Goal: Information Seeking & Learning: Learn about a topic

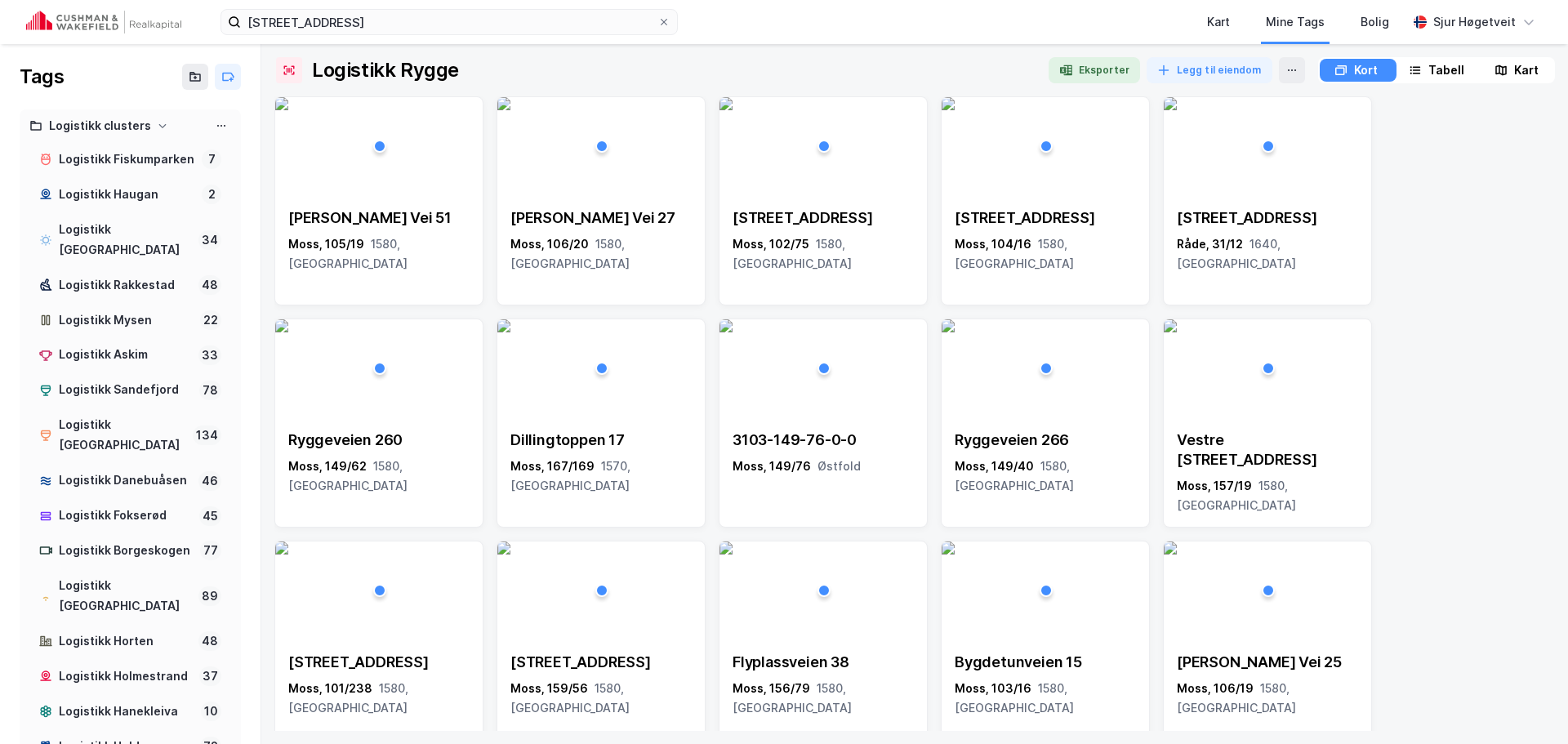
scroll to position [490, 0]
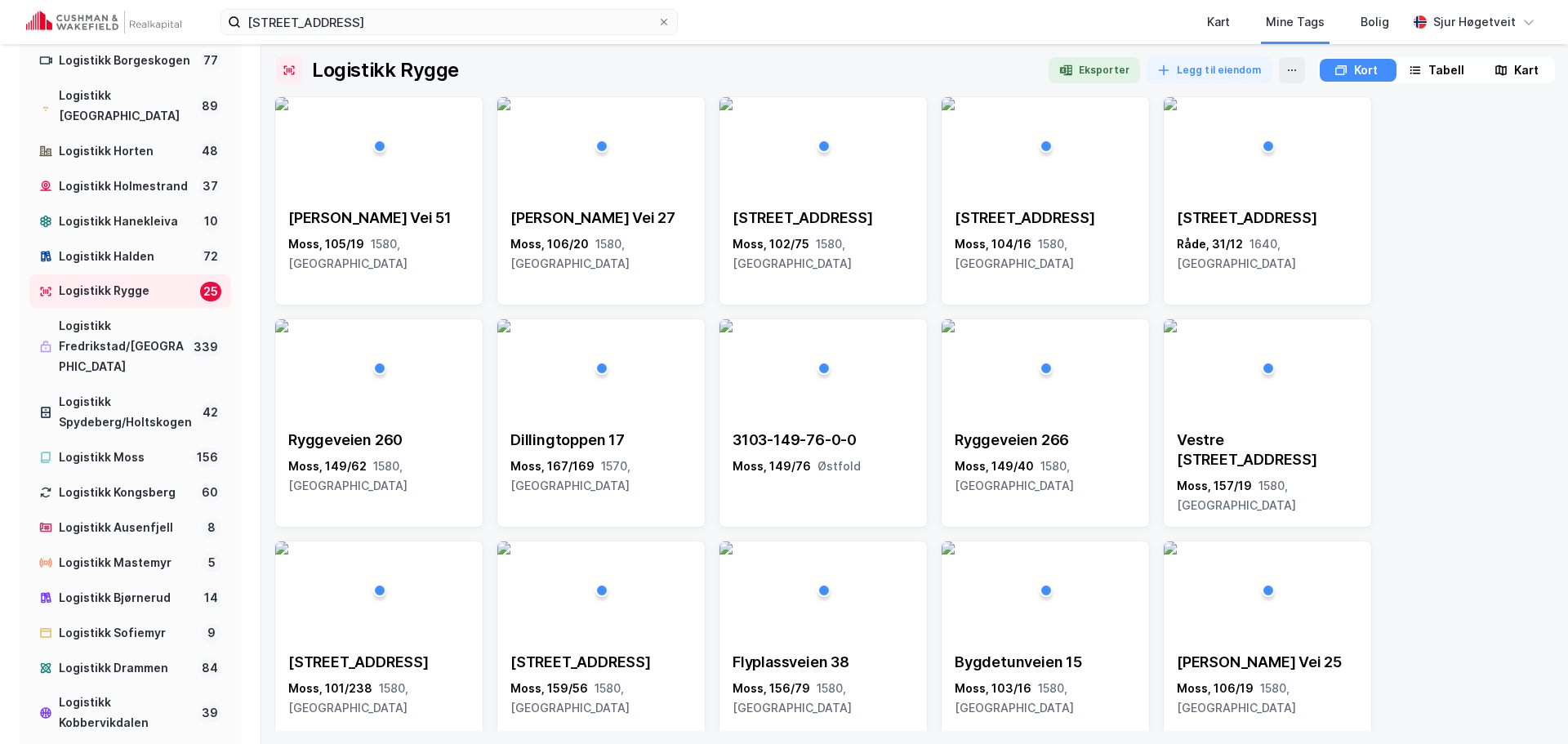
click at [129, 22] on img at bounding box center [104, 22] width 155 height 23
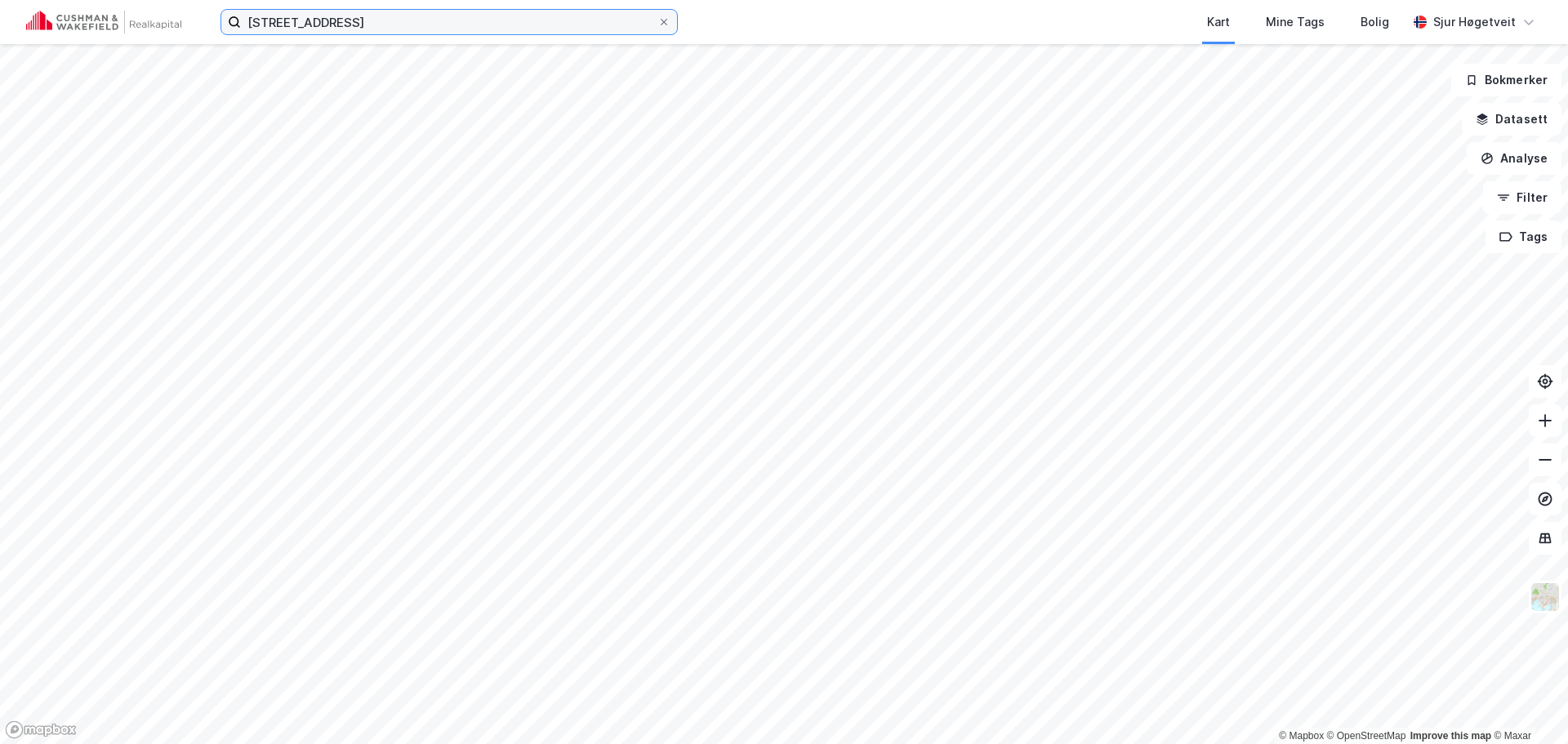
click at [383, 21] on input "[STREET_ADDRESS]" at bounding box center [449, 22] width 416 height 25
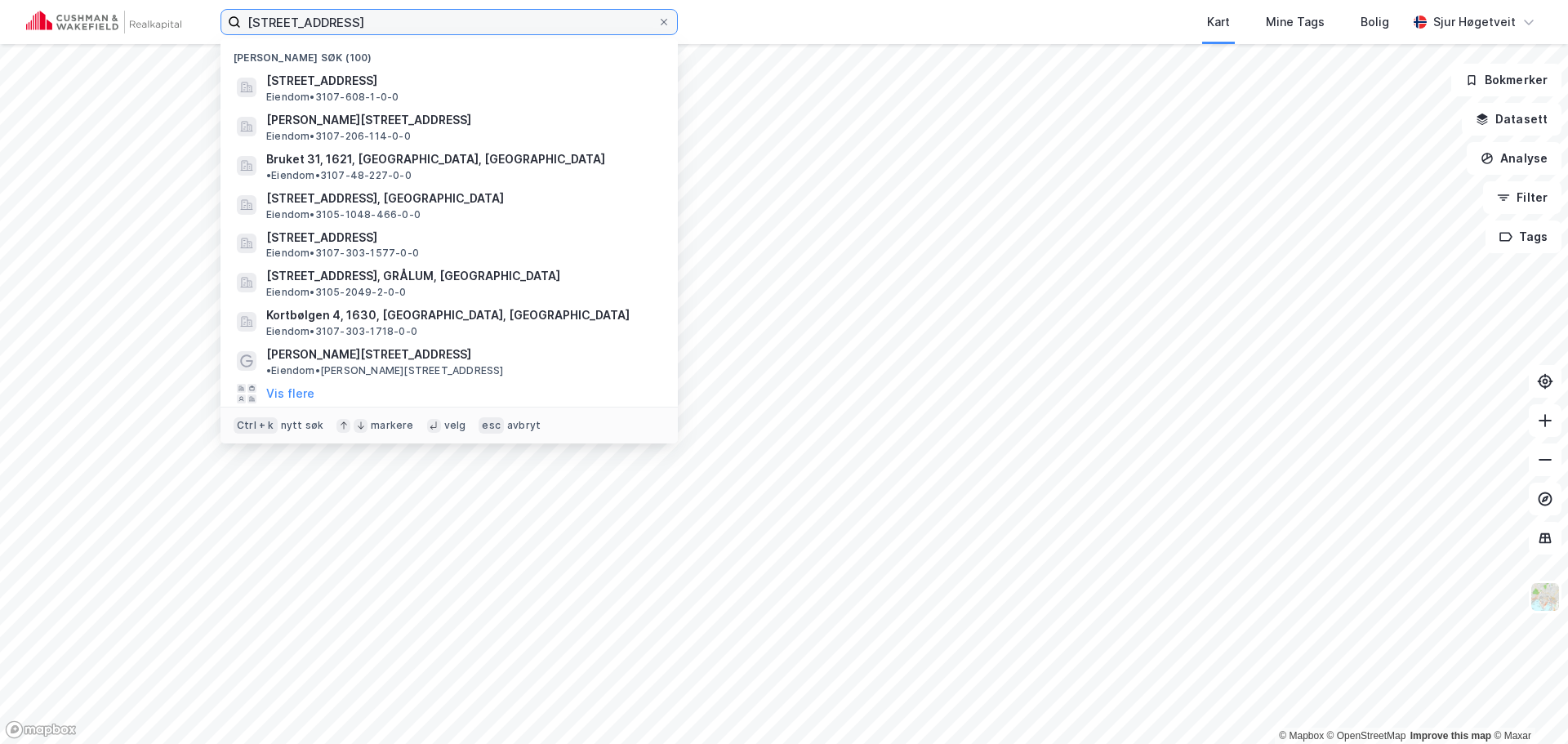
click at [383, 21] on input "[STREET_ADDRESS]" at bounding box center [449, 22] width 416 height 25
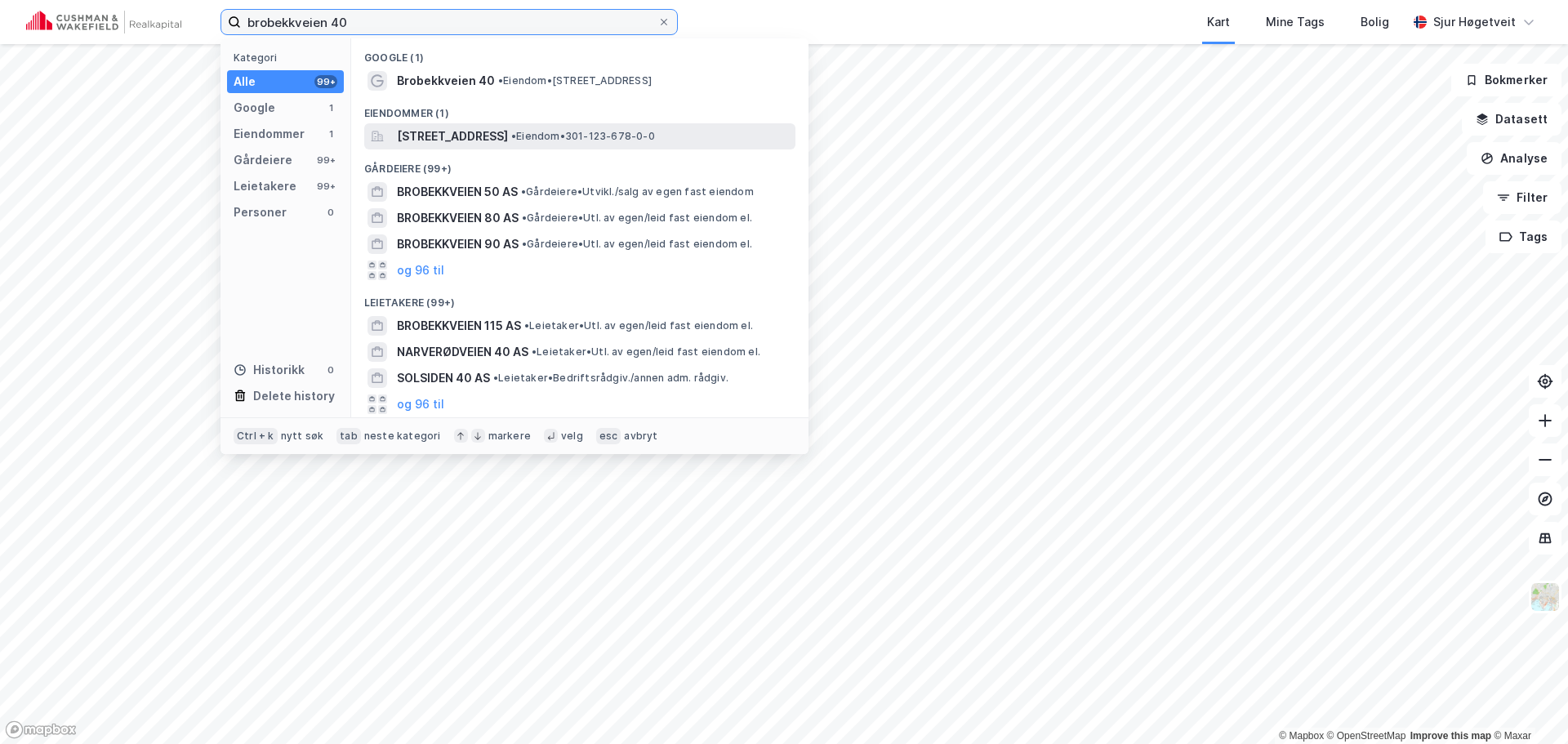
type input "brobekkveien 40"
click at [508, 132] on span "[STREET_ADDRESS]" at bounding box center [451, 136] width 111 height 20
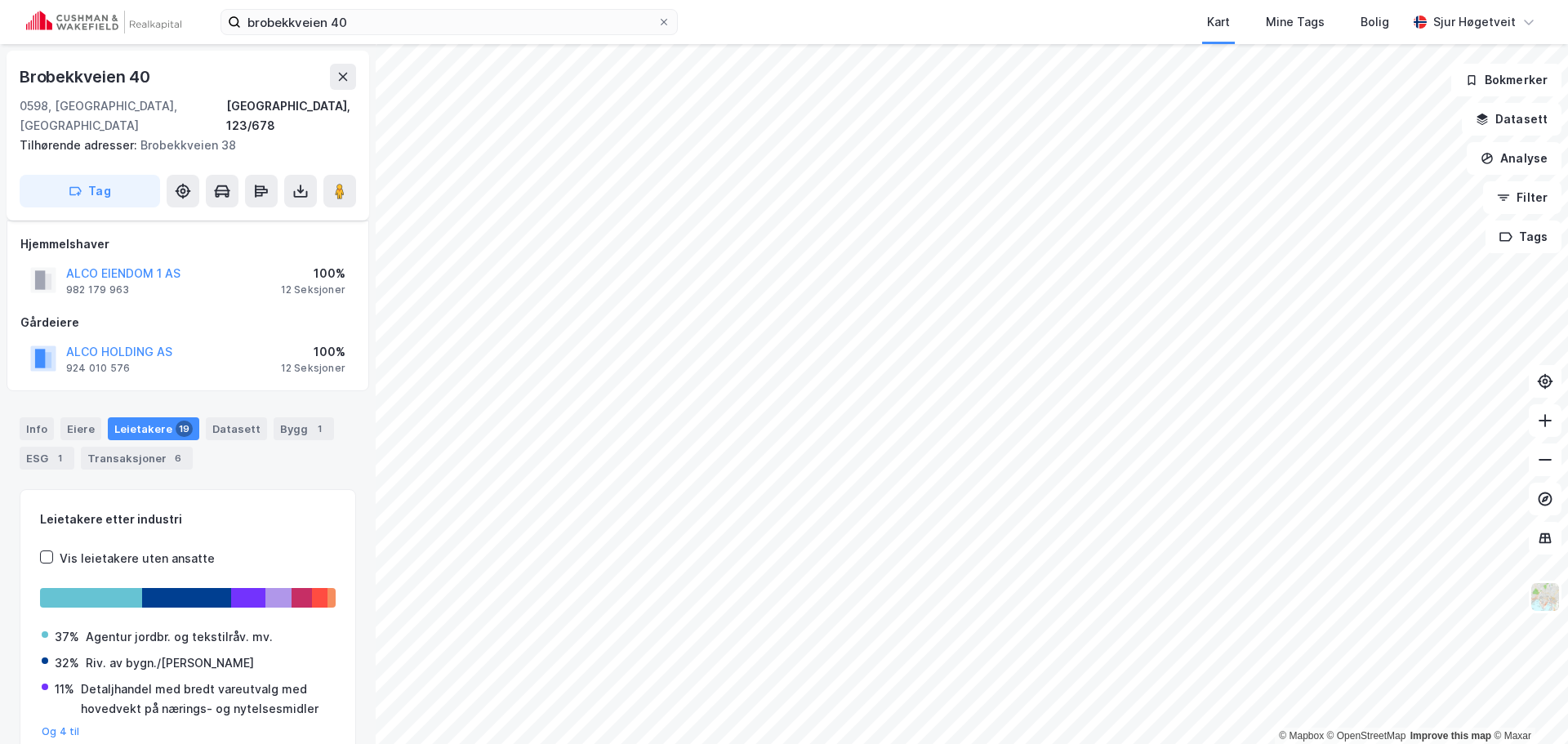
scroll to position [61, 0]
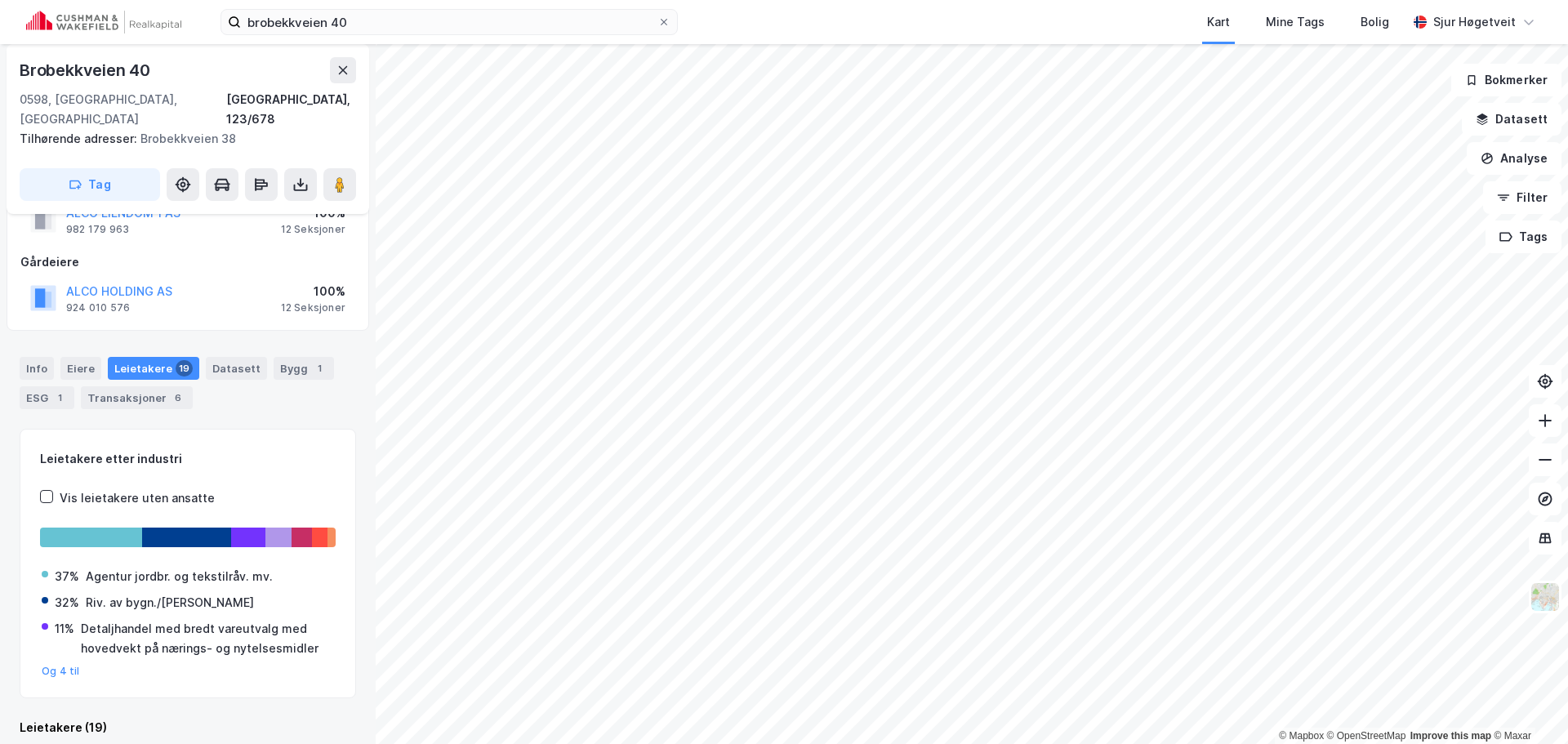
click at [41, 337] on div "Info [PERSON_NAME] 19 Datasett Bygg 1 ESG 1 Transaksjoner 6" at bounding box center [187, 376] width 376 height 79
click at [39, 337] on div "Info [PERSON_NAME] 19 Datasett Bygg 1 ESG 1 Transaksjoner 6" at bounding box center [187, 376] width 376 height 79
click at [39, 357] on div "Info" at bounding box center [37, 368] width 34 height 23
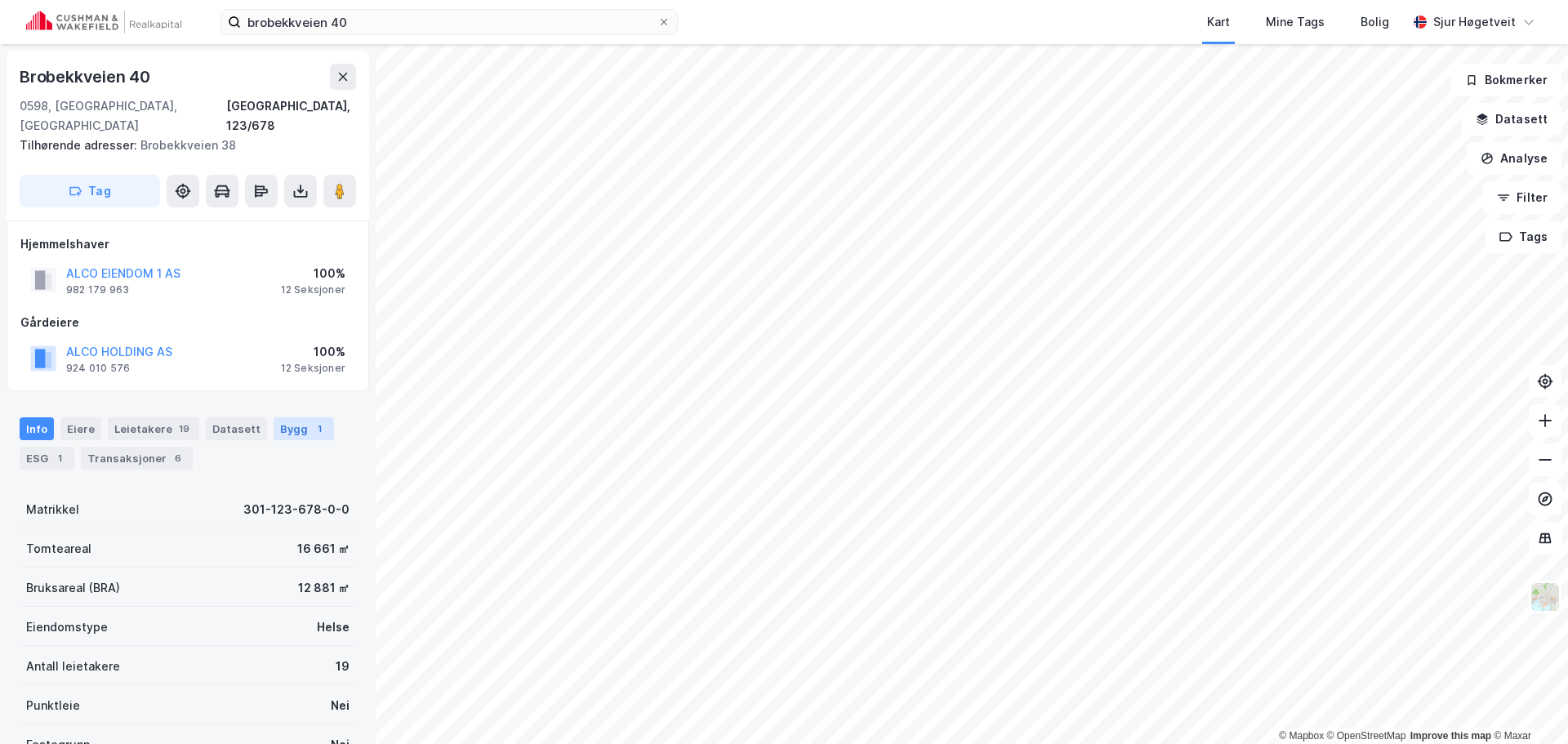
click at [295, 417] on div "Bygg 1" at bounding box center [304, 429] width 61 height 23
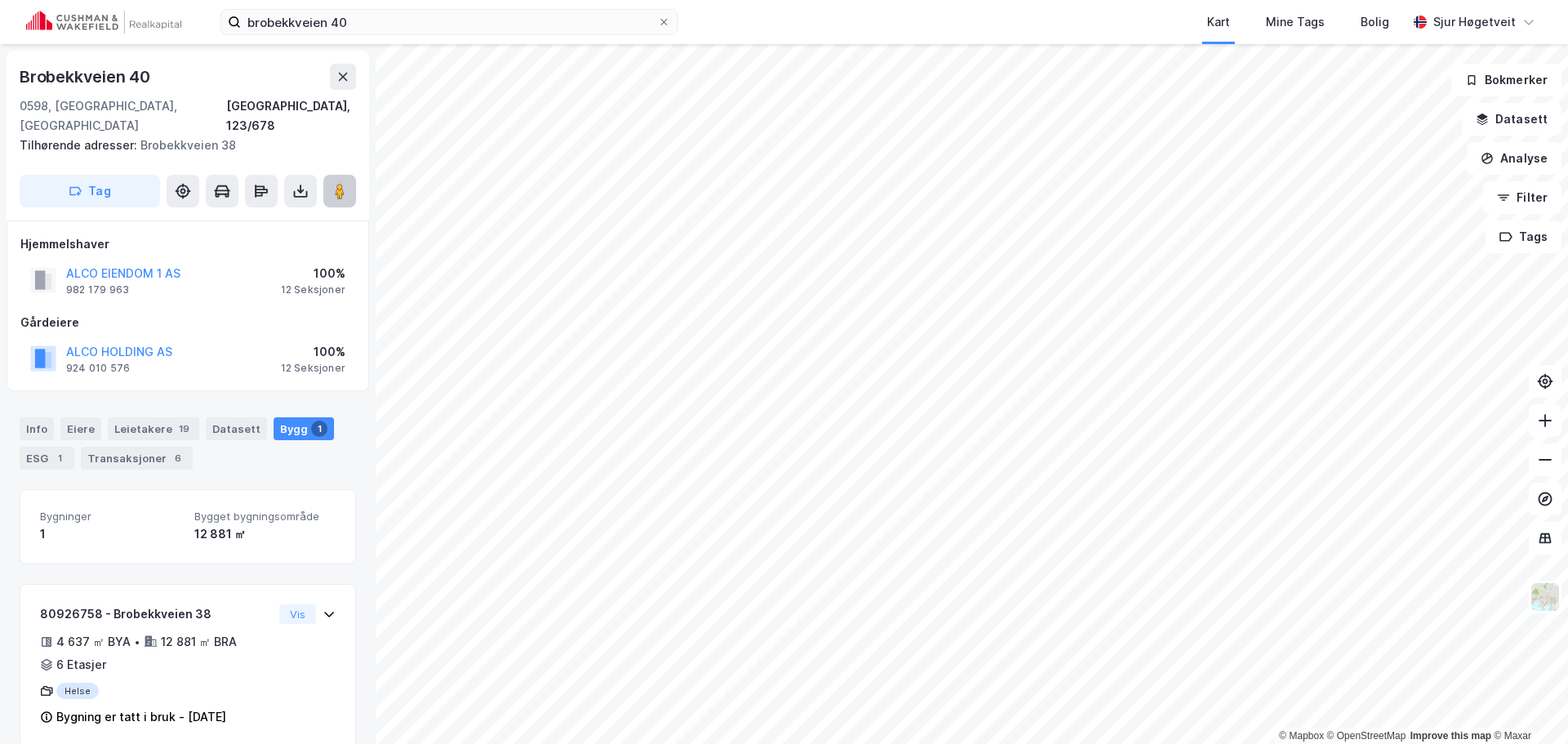
click at [340, 181] on button at bounding box center [340, 191] width 33 height 33
